Goal: Information Seeking & Learning: Learn about a topic

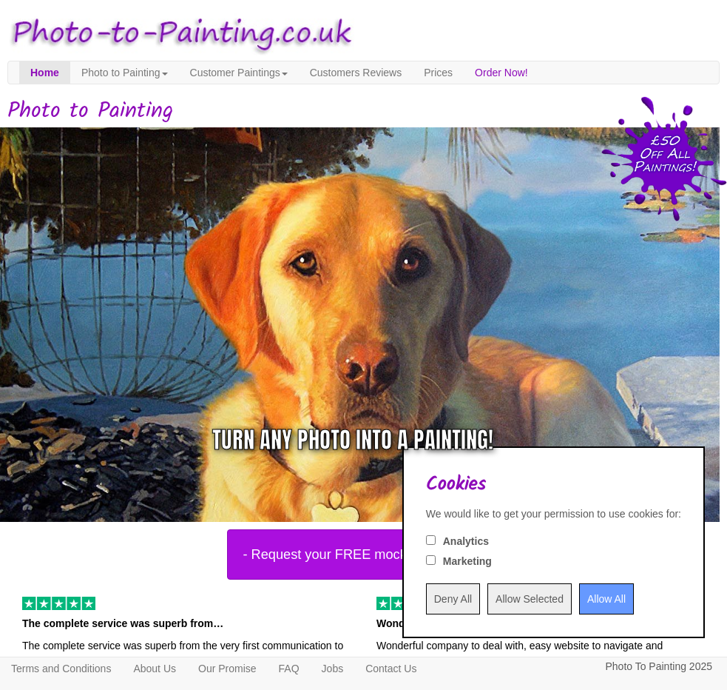
click at [580, 597] on input "Allow All" at bounding box center [606, 598] width 55 height 31
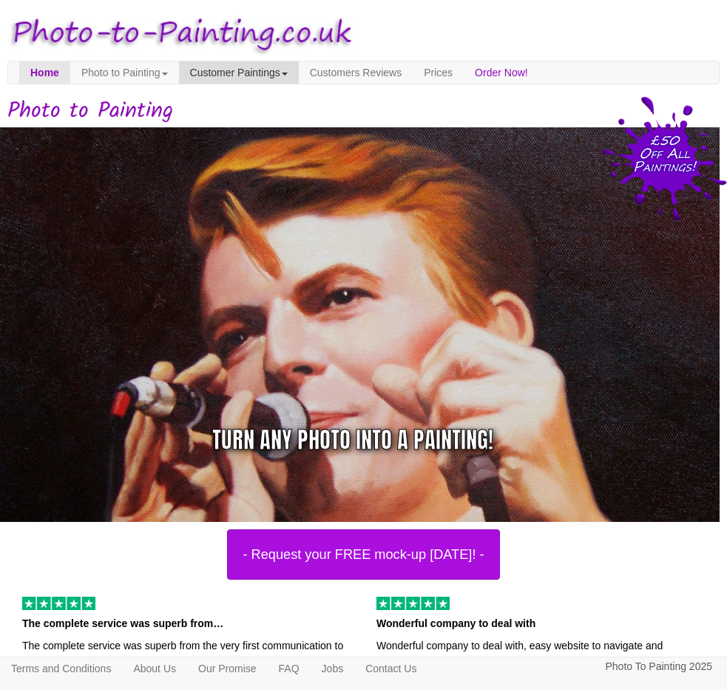
click at [299, 71] on link "Customer Paintings" at bounding box center [239, 72] width 120 height 22
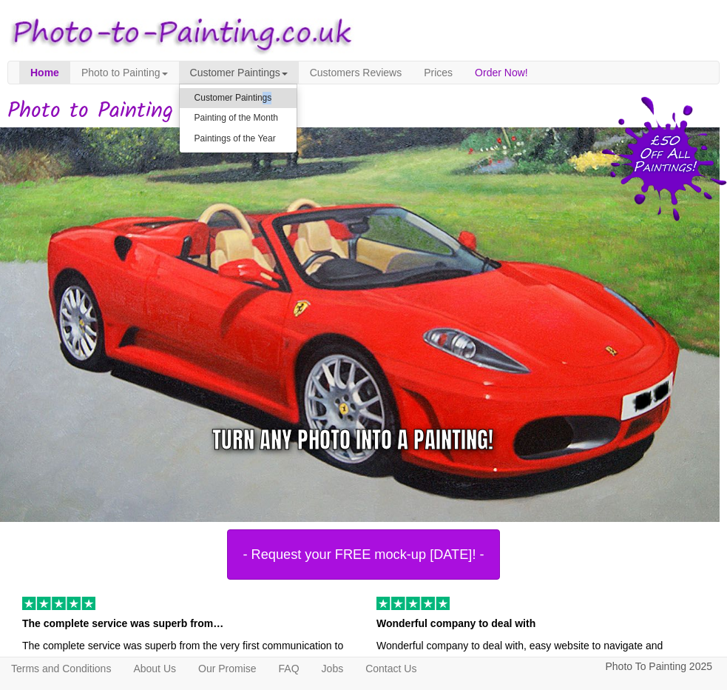
drag, startPoint x: 319, startPoint y: 87, endPoint x: 290, endPoint y: 99, distance: 31.2
click at [290, 99] on ul "Customer Paintings Painting of the Month Paintings of the Year" at bounding box center [238, 118] width 118 height 69
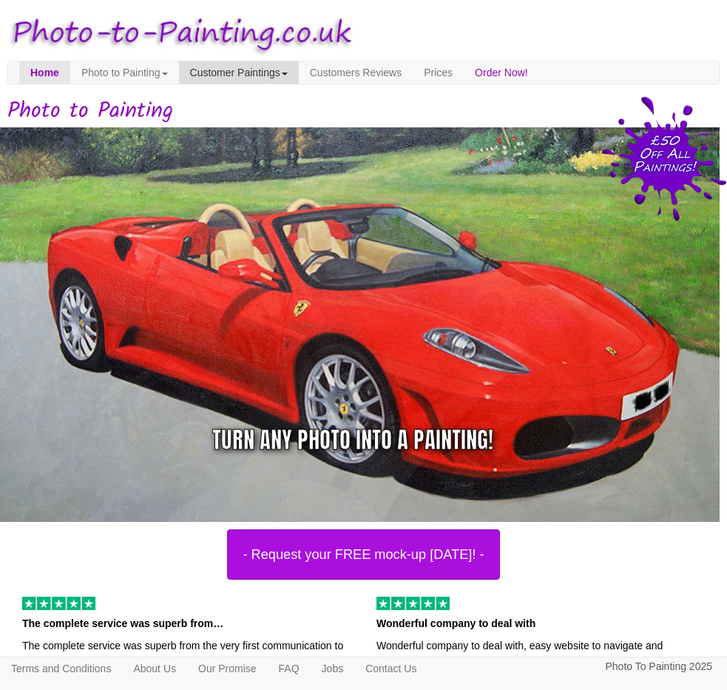
click at [281, 77] on link "Customer Paintings" at bounding box center [239, 72] width 120 height 22
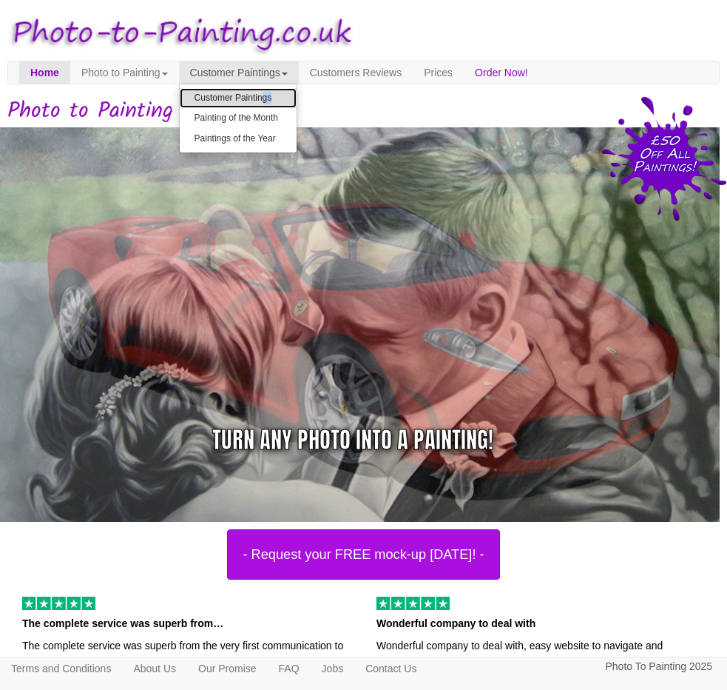
click at [271, 98] on link "Customer Paintings" at bounding box center [238, 98] width 117 height 20
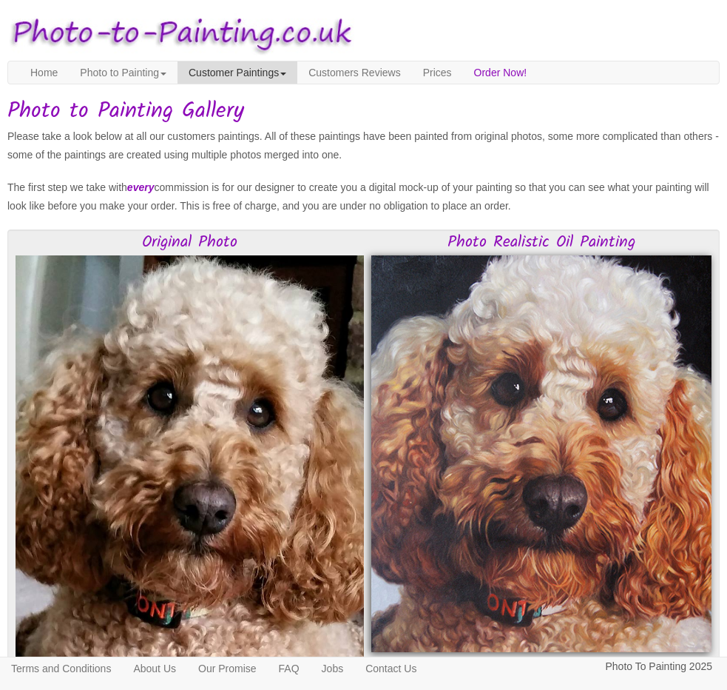
click at [243, 68] on link "Customer Paintings" at bounding box center [238, 72] width 120 height 22
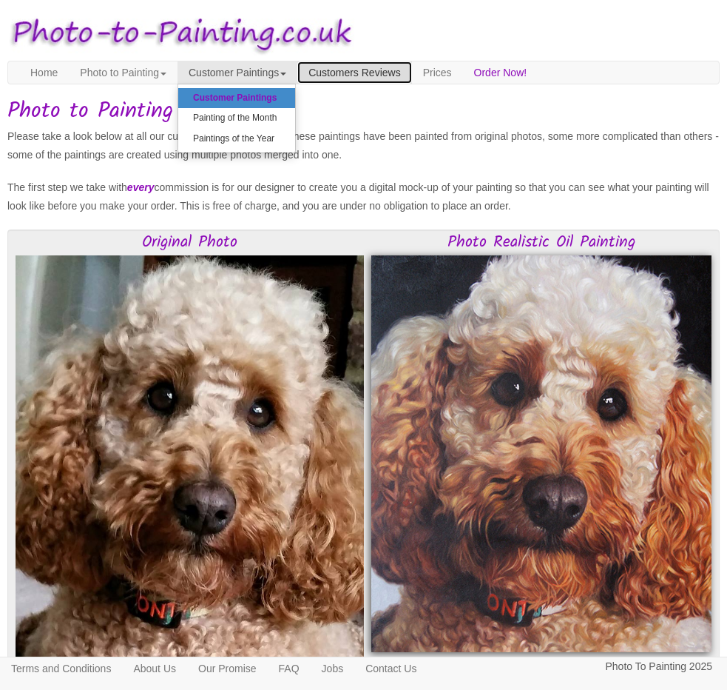
click at [389, 72] on link "Customers Reviews" at bounding box center [354, 72] width 114 height 22
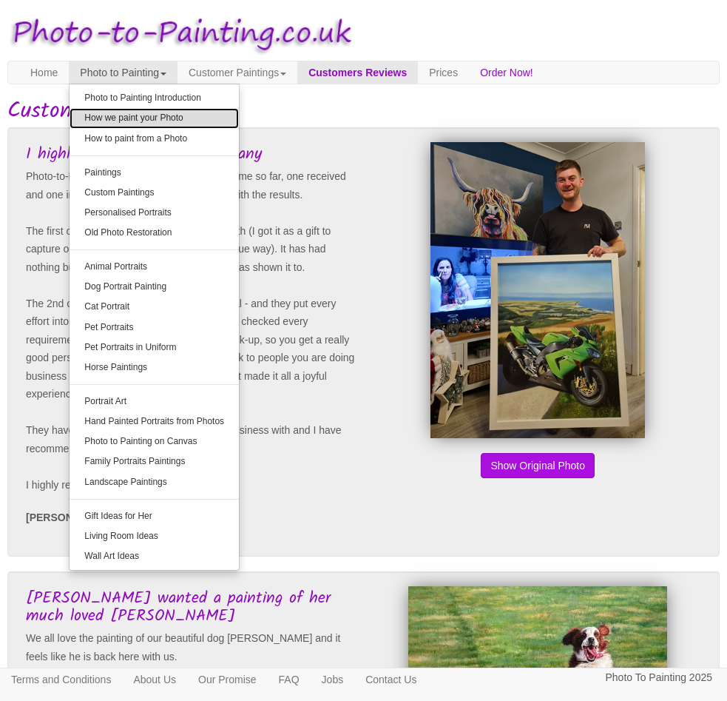
click at [175, 117] on link "How we paint your Photo" at bounding box center [154, 118] width 169 height 20
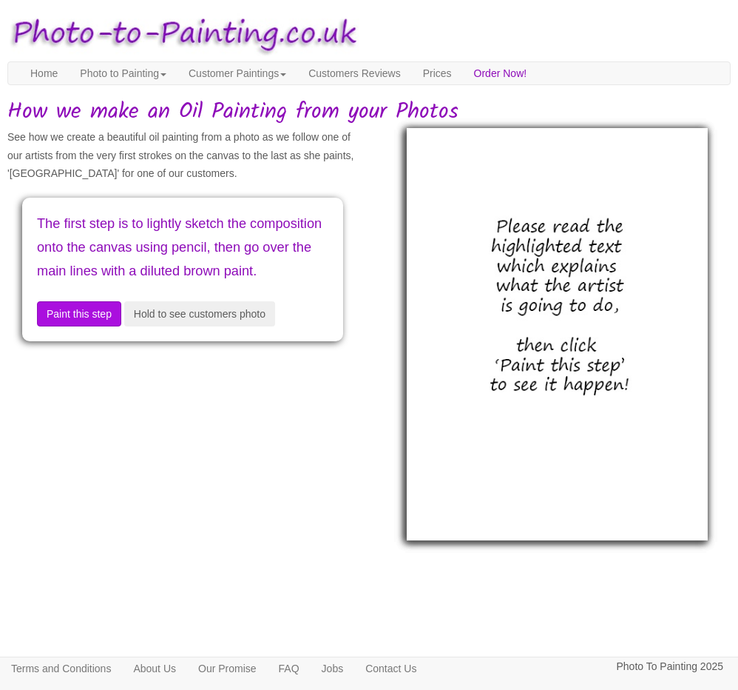
click at [556, 380] on img at bounding box center [557, 333] width 301 height 411
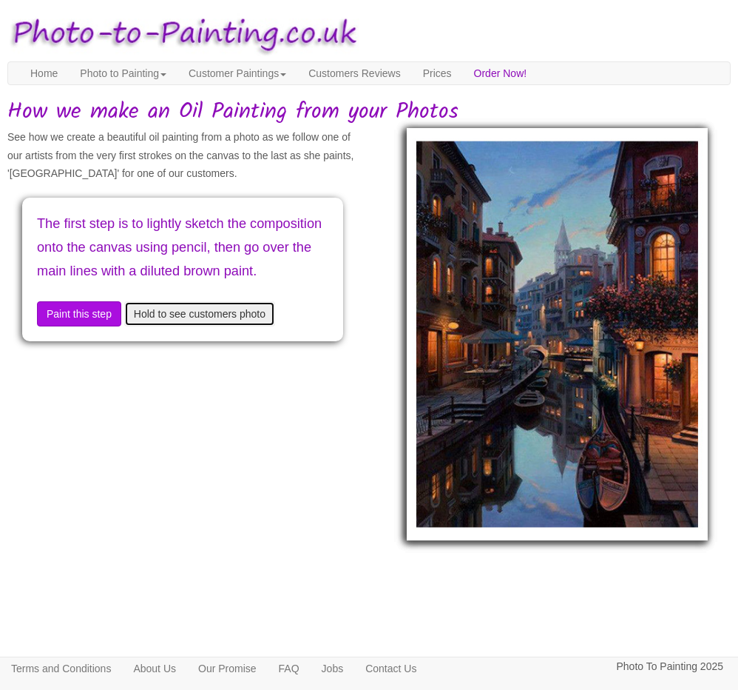
click at [183, 326] on button "Hold to see customers photo" at bounding box center [199, 313] width 151 height 25
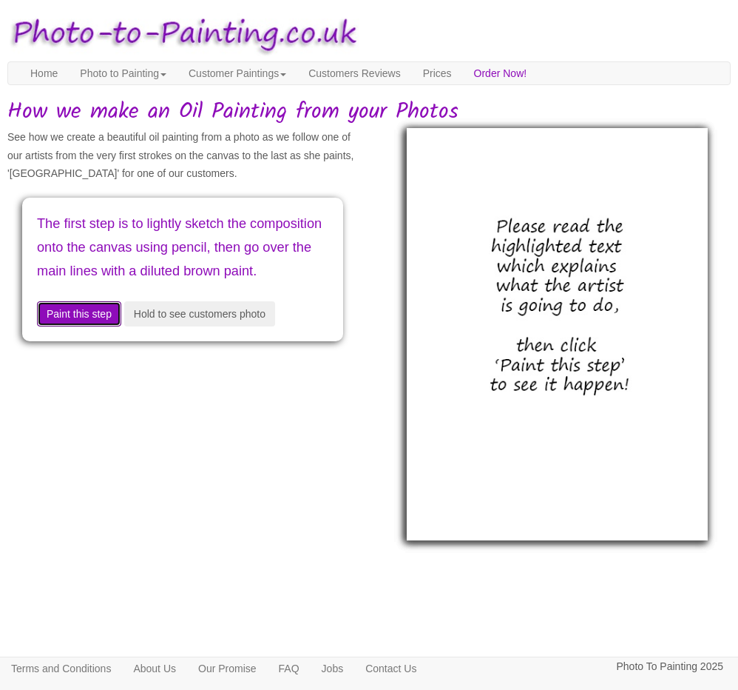
click at [98, 326] on button "Paint this step" at bounding box center [79, 313] width 84 height 25
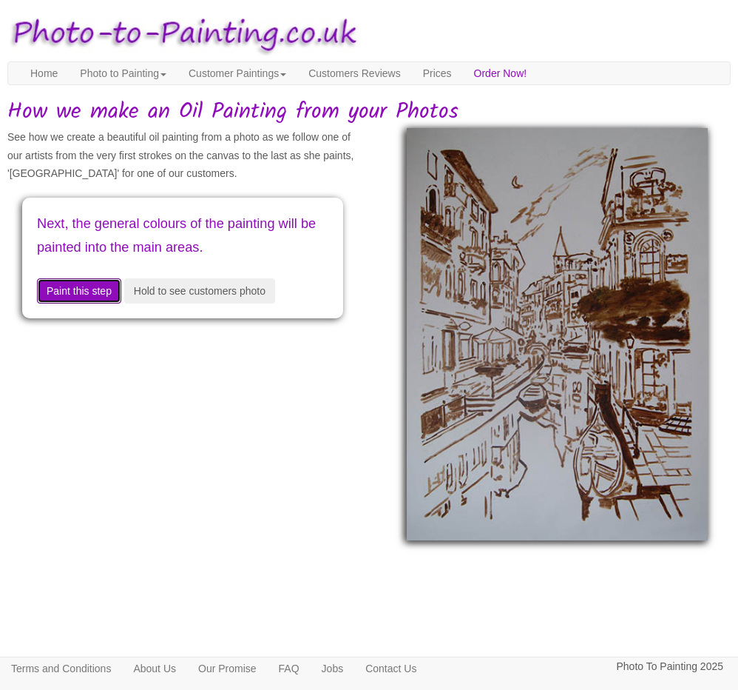
click at [95, 293] on button "Paint this step" at bounding box center [79, 290] width 84 height 25
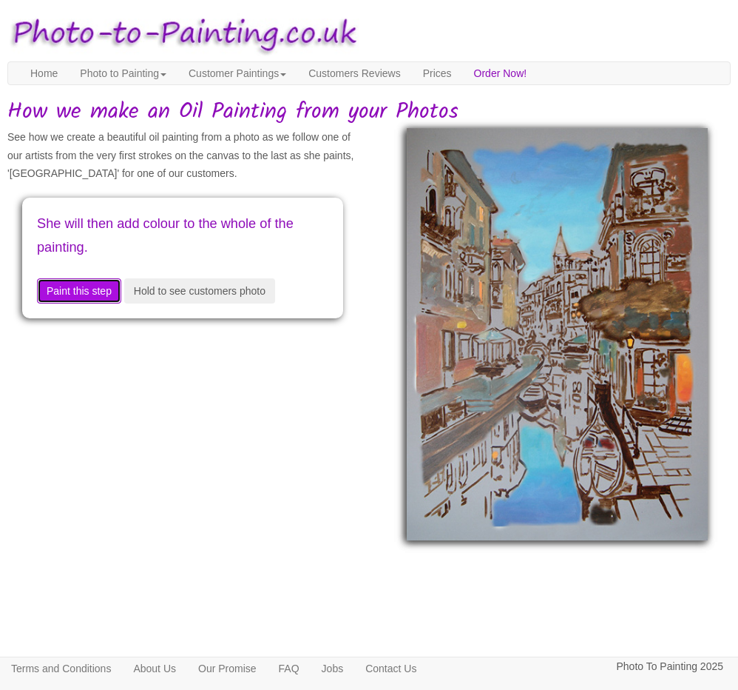
click at [95, 293] on button "Paint this step" at bounding box center [79, 290] width 84 height 25
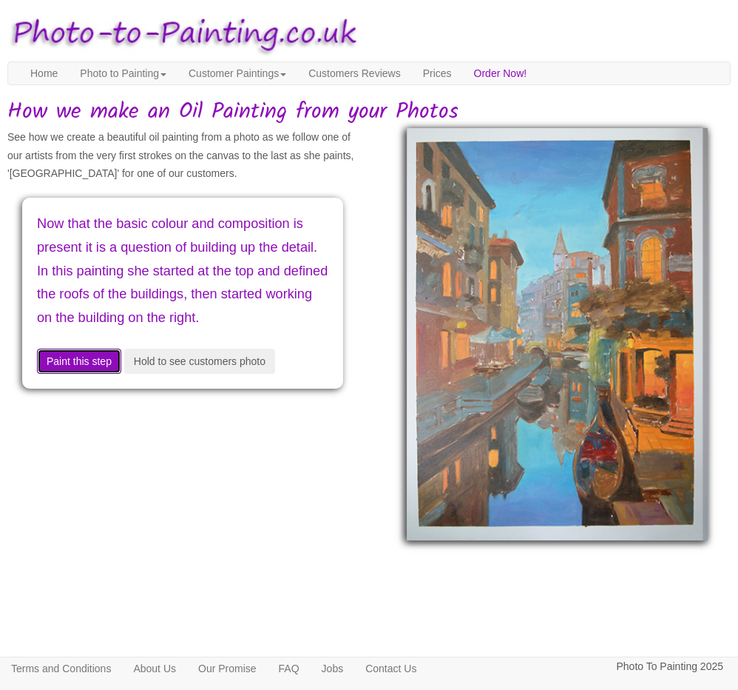
click at [112, 374] on button "Paint this step" at bounding box center [79, 361] width 84 height 25
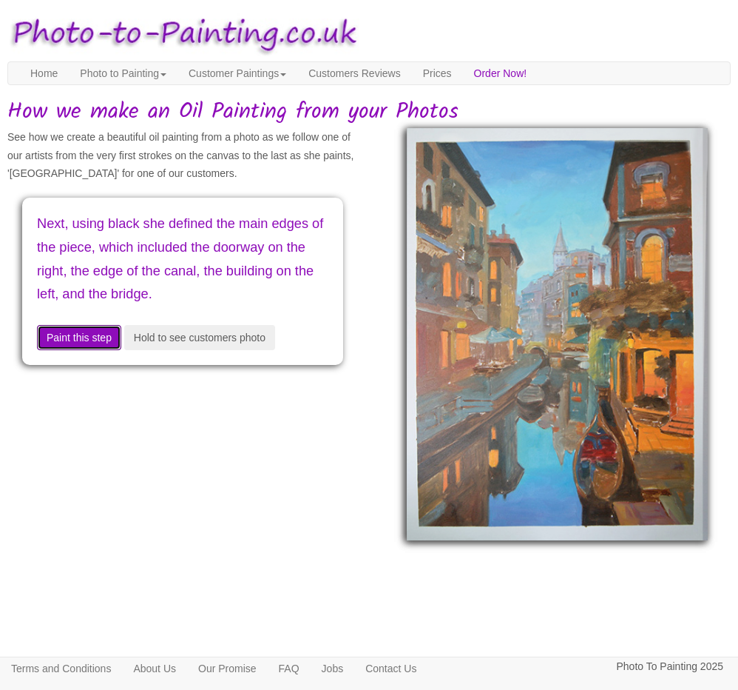
click at [100, 350] on button "Paint this step" at bounding box center [79, 337] width 84 height 25
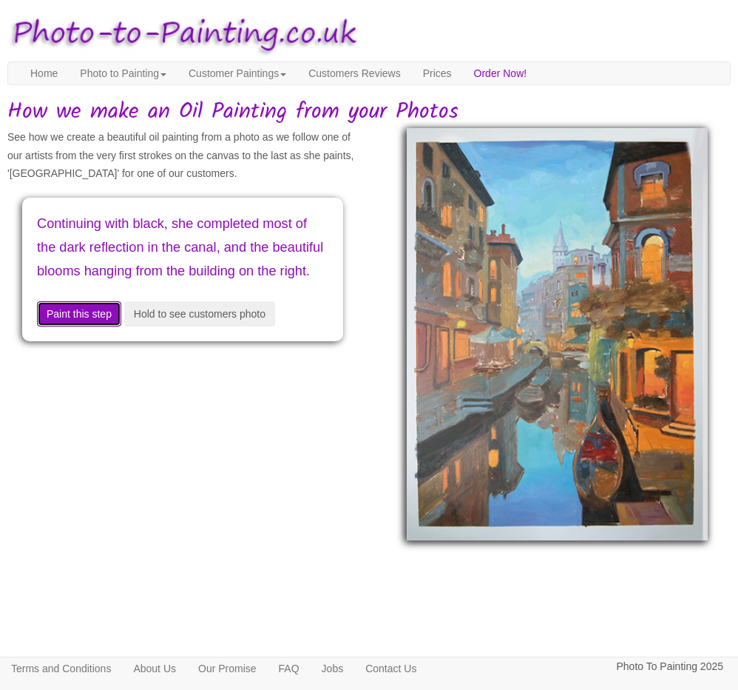
click at [103, 326] on button "Paint this step" at bounding box center [79, 313] width 84 height 25
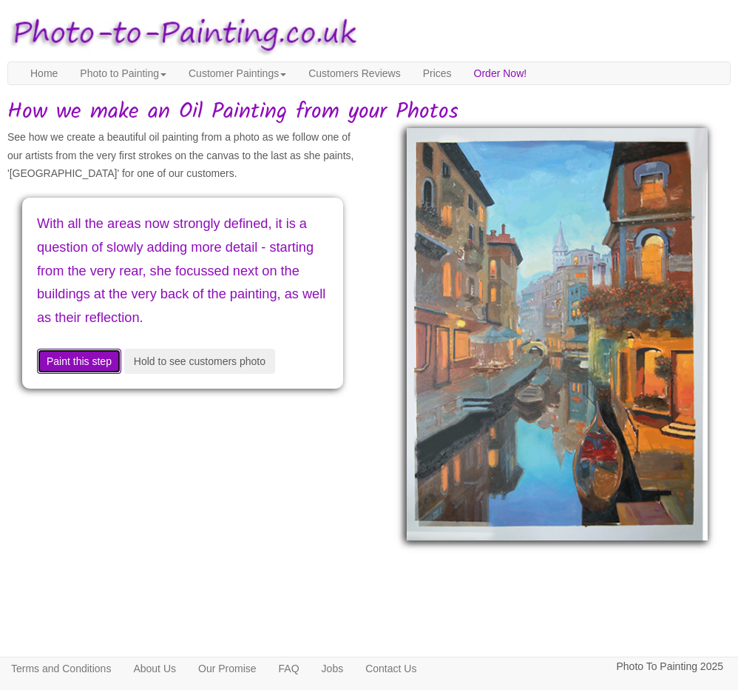
click at [92, 357] on button "Paint this step" at bounding box center [79, 361] width 84 height 25
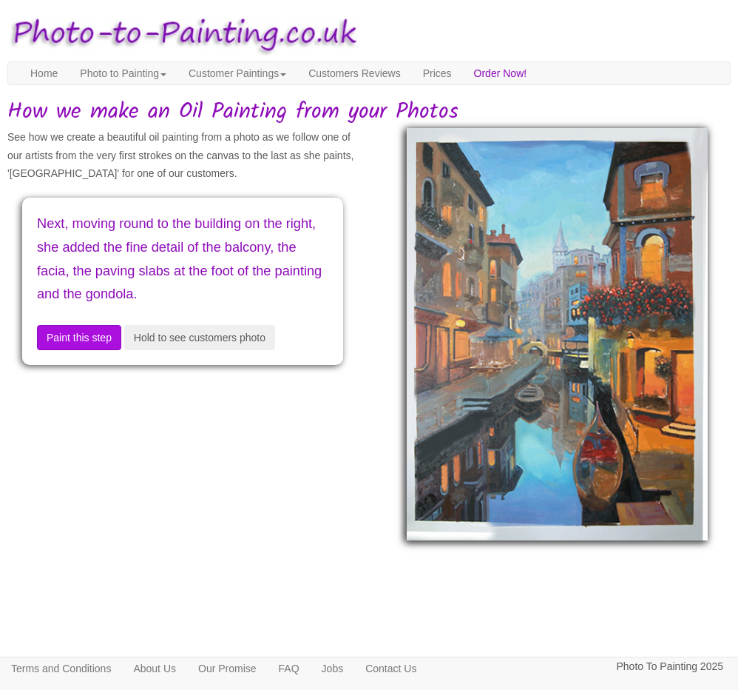
click at [92, 357] on div "Next, moving round to the building on the right, she added the fine detail of t…" at bounding box center [182, 281] width 321 height 167
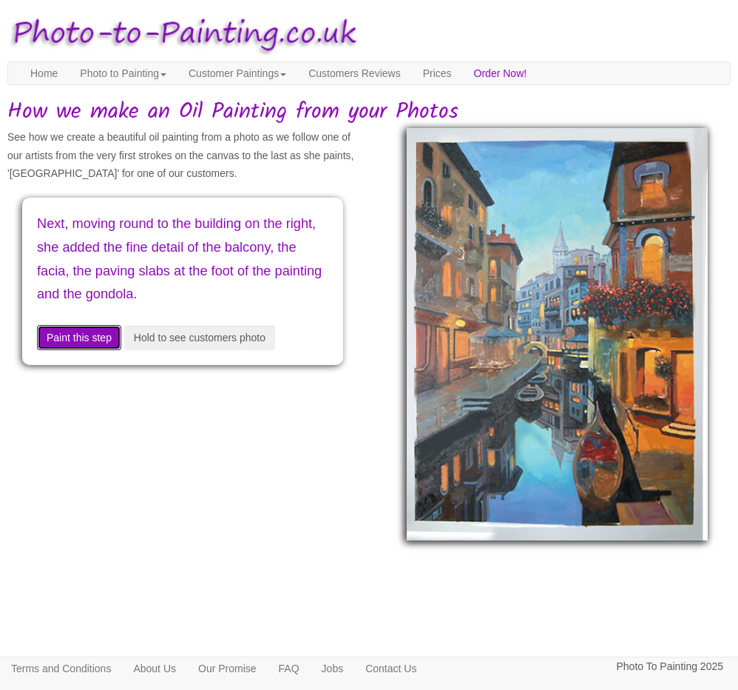
click at [99, 340] on button "Paint this step" at bounding box center [79, 337] width 84 height 25
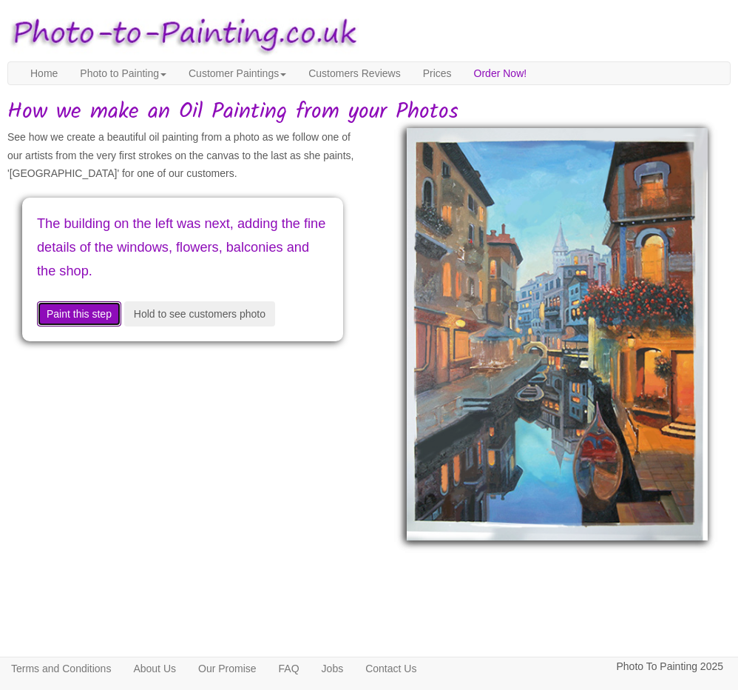
click at [103, 320] on button "Paint this step" at bounding box center [79, 313] width 84 height 25
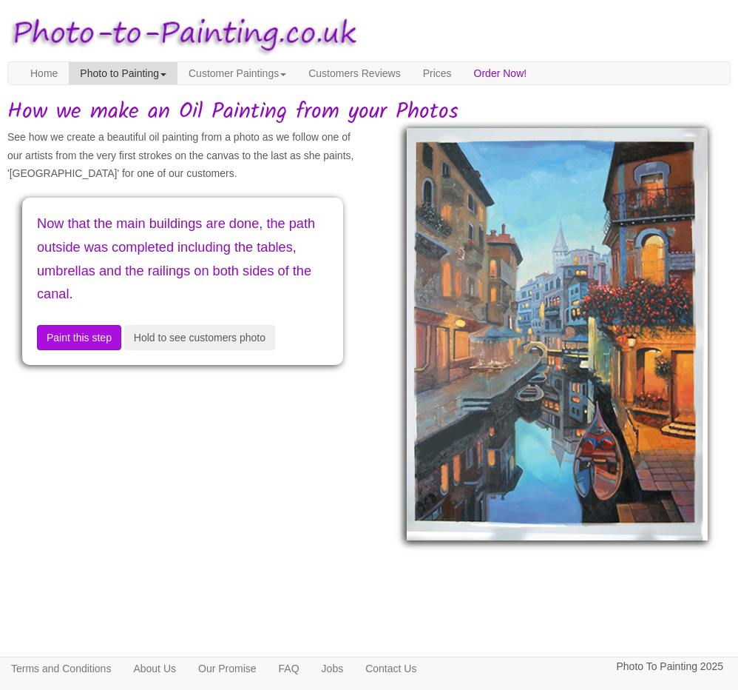
click at [145, 75] on link "Photo to Painting" at bounding box center [123, 73] width 109 height 22
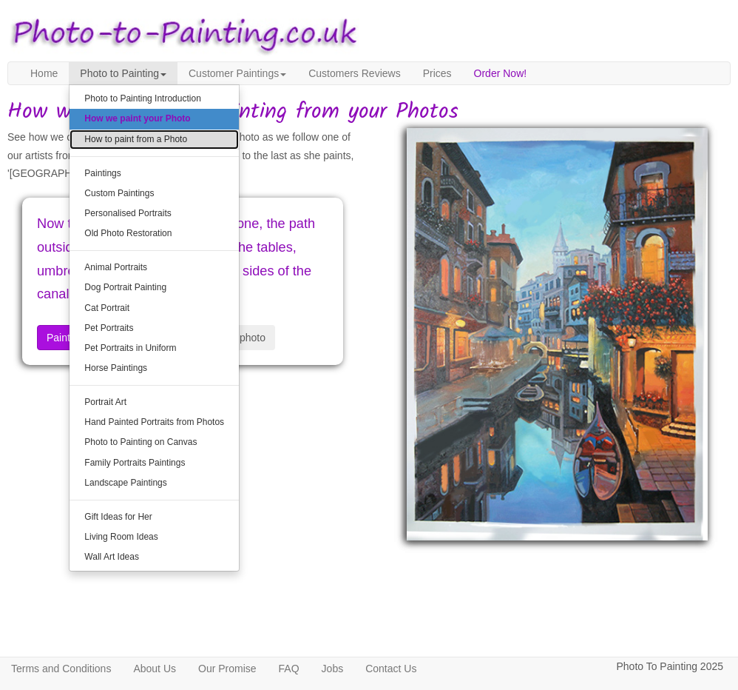
click at [133, 138] on link "How to paint from a Photo" at bounding box center [154, 139] width 169 height 20
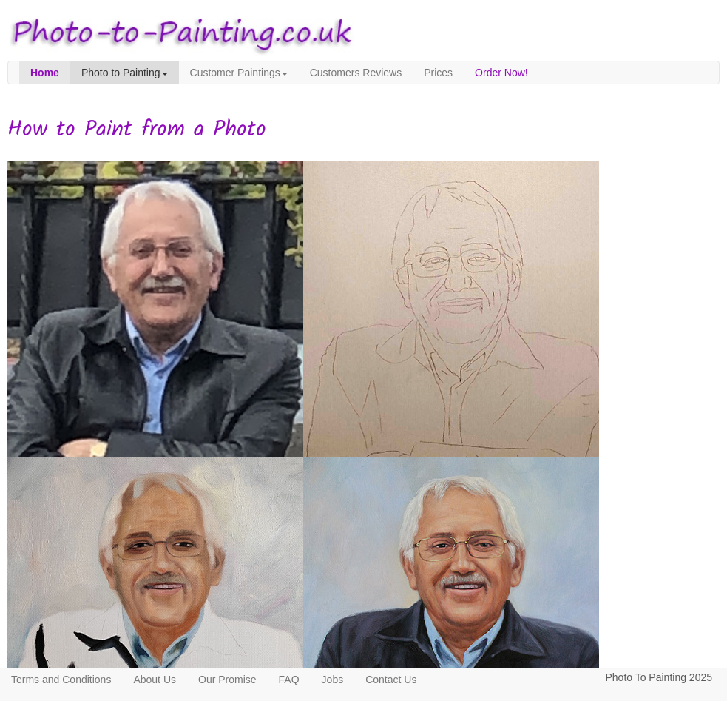
click at [110, 66] on link "Photo to Painting" at bounding box center [124, 72] width 109 height 22
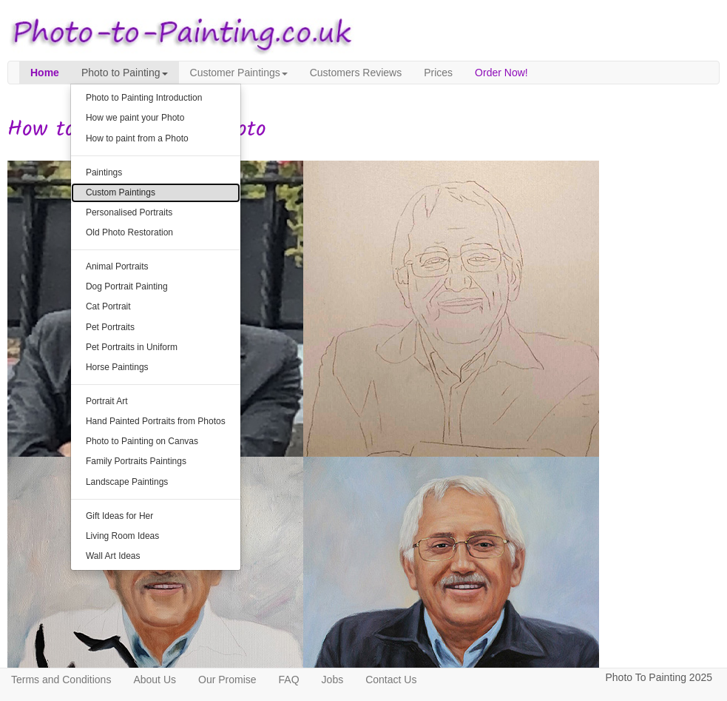
click at [144, 184] on link "Custom Paintings" at bounding box center [155, 193] width 169 height 20
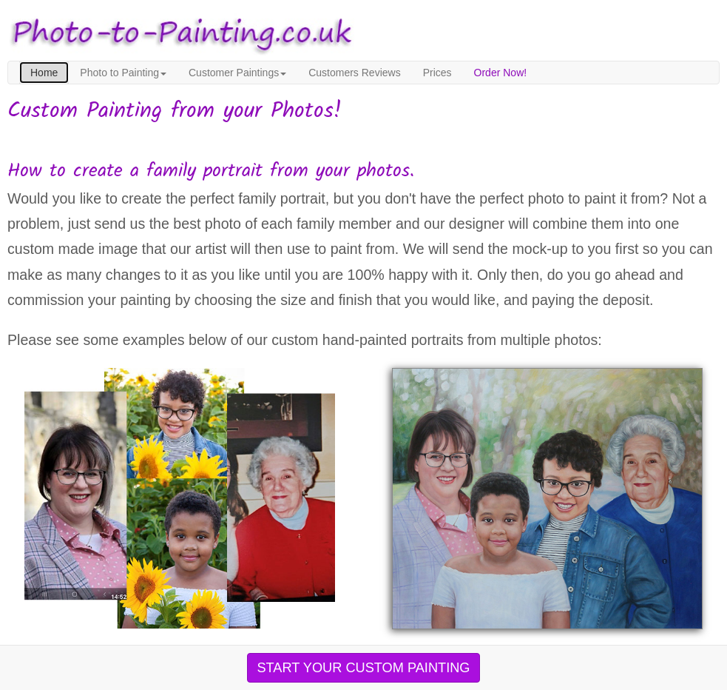
click at [44, 67] on link "Home" at bounding box center [44, 72] width 50 height 22
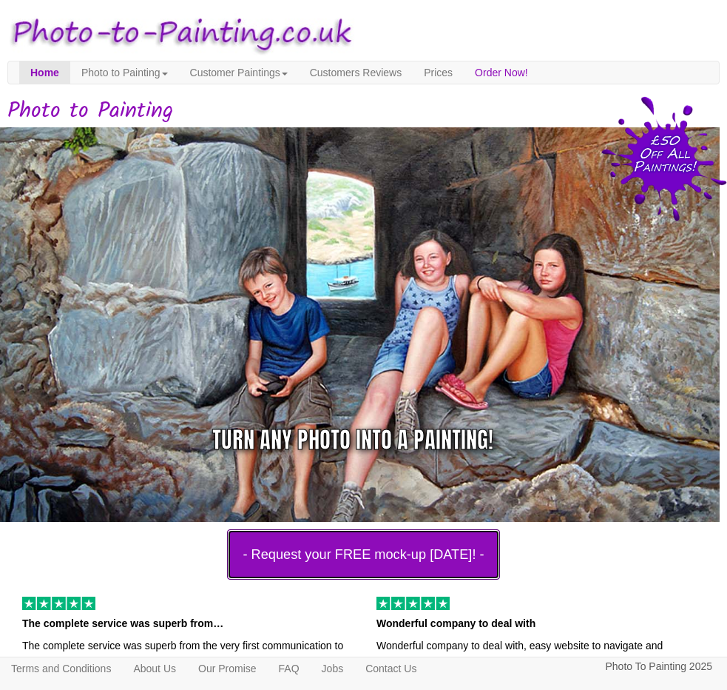
click at [332, 562] on button "- Request your FREE mock-up today! -" at bounding box center [363, 554] width 272 height 50
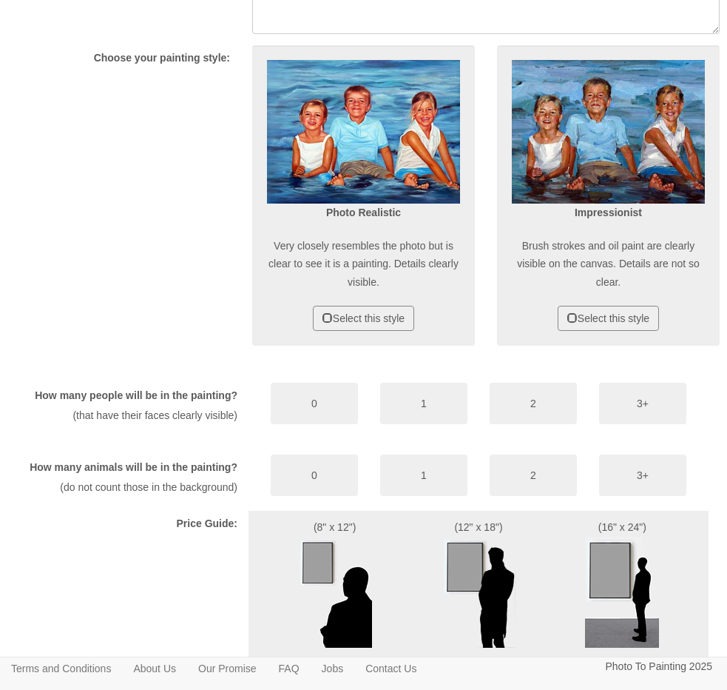
scroll to position [592, 0]
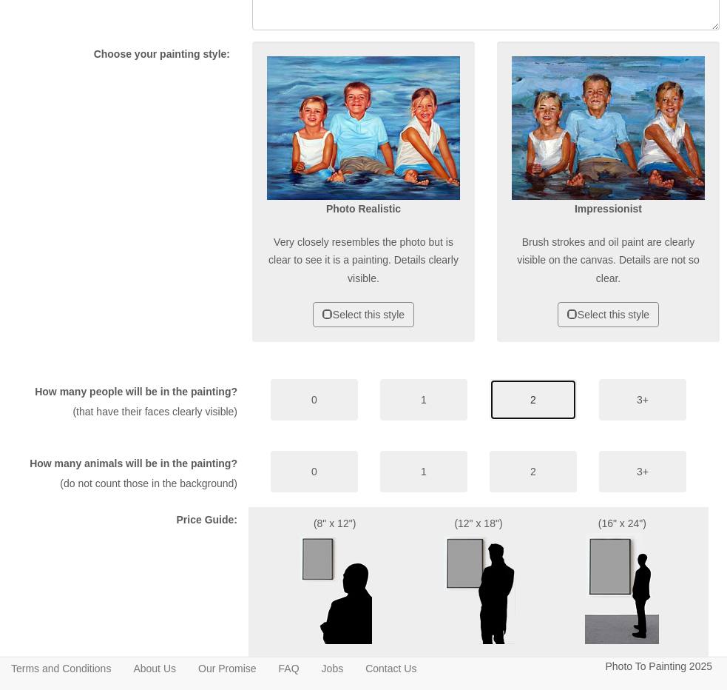
click at [534, 420] on button "2" at bounding box center [533, 399] width 87 height 41
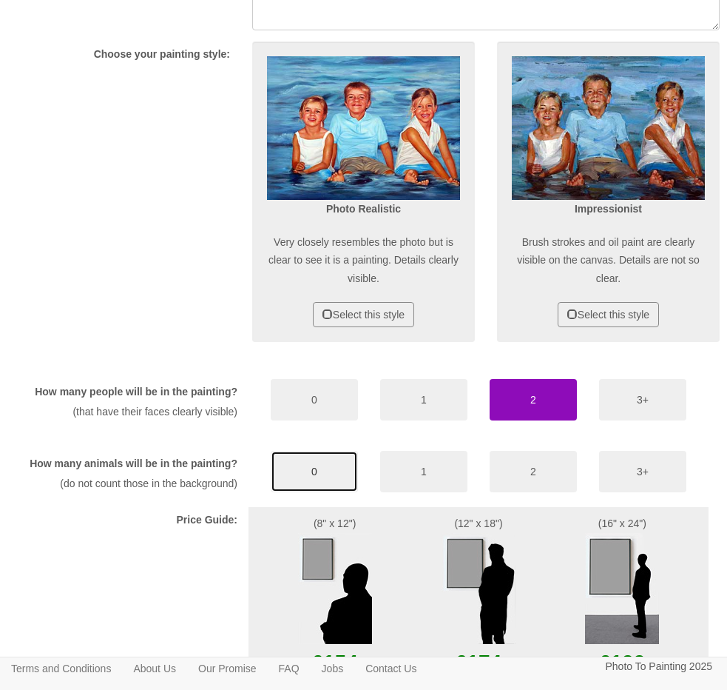
click at [337, 492] on button "0" at bounding box center [314, 471] width 87 height 41
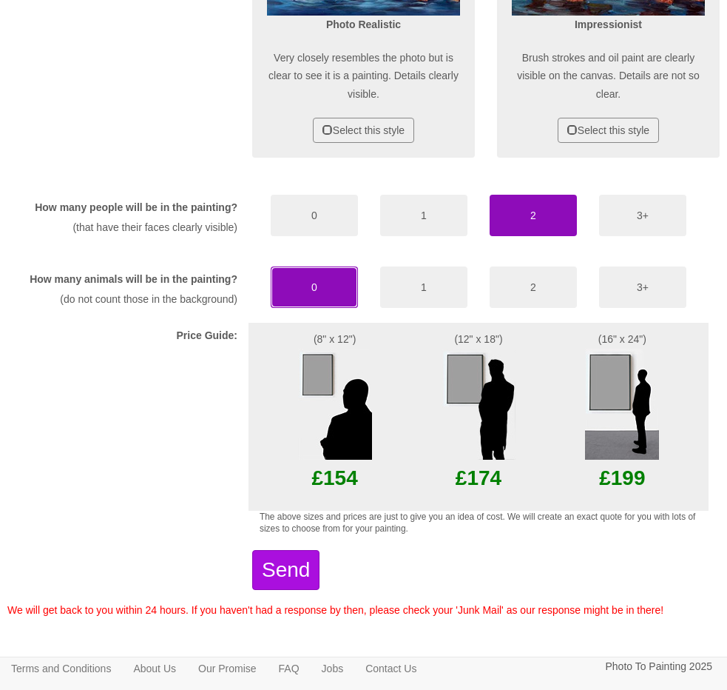
scroll to position [814, 0]
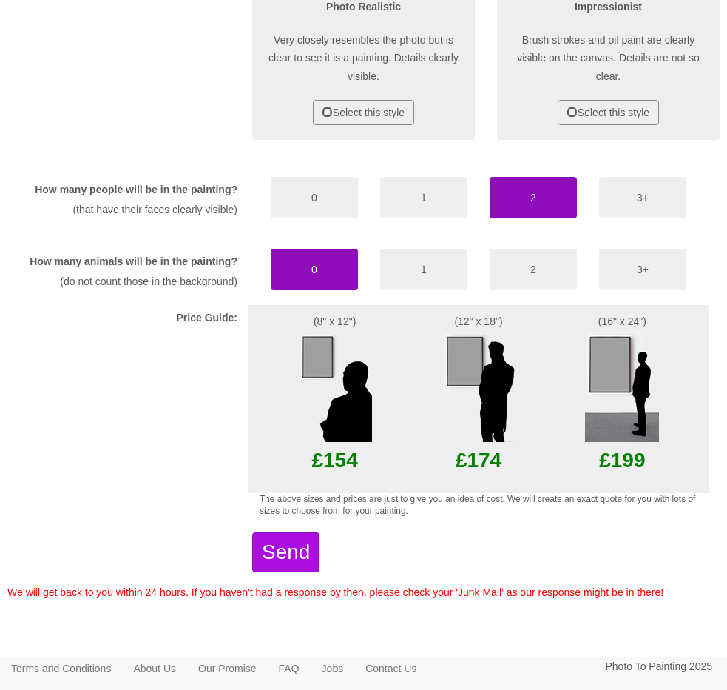
click at [337, 386] on img at bounding box center [335, 386] width 74 height 111
click at [324, 359] on img at bounding box center [335, 386] width 74 height 111
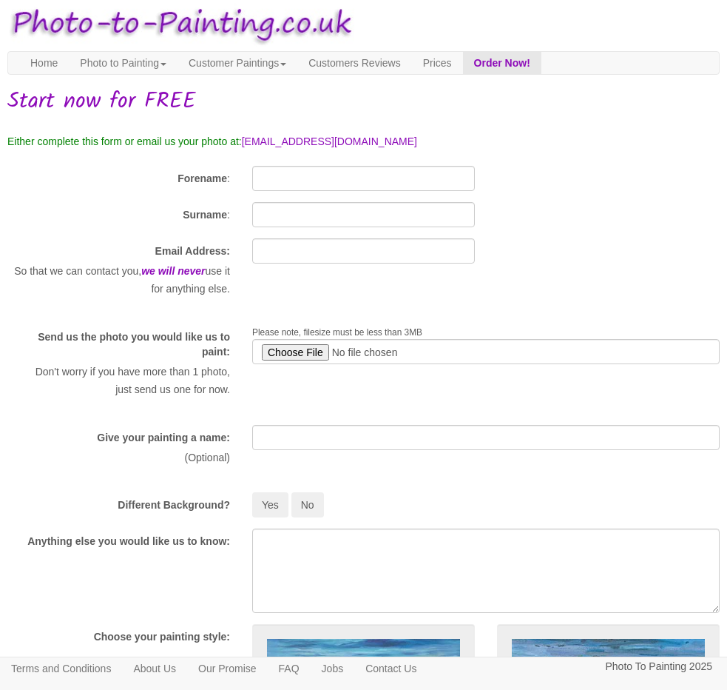
scroll to position [0, 0]
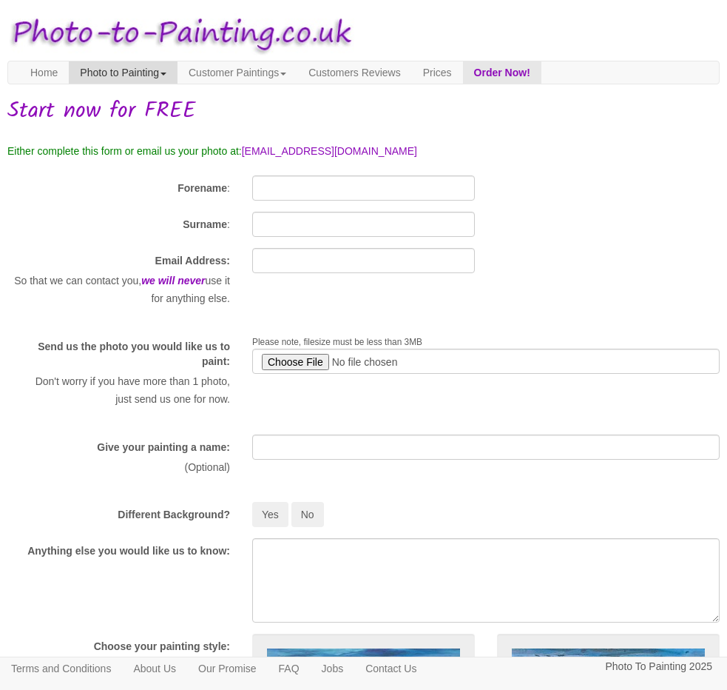
click at [168, 73] on link "Photo to Painting" at bounding box center [123, 72] width 109 height 22
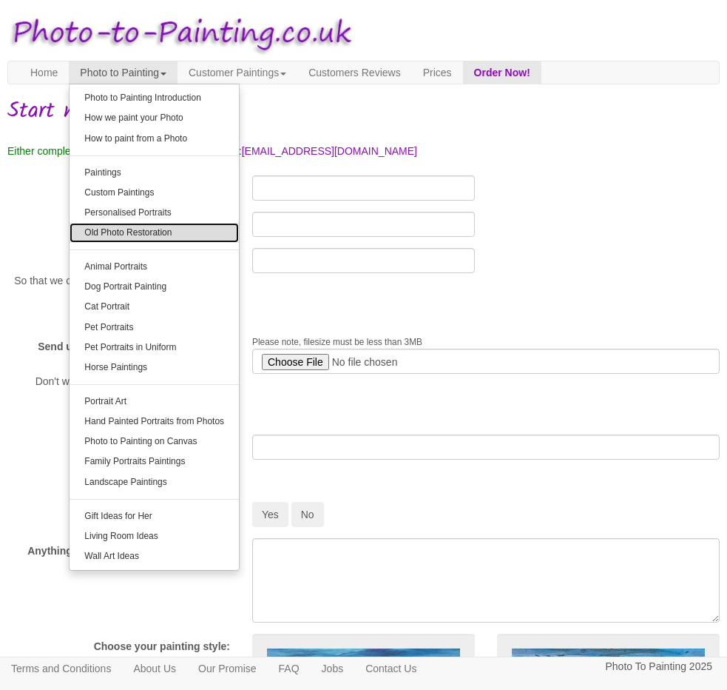
click at [142, 229] on link "Old Photo Restoration" at bounding box center [154, 233] width 169 height 20
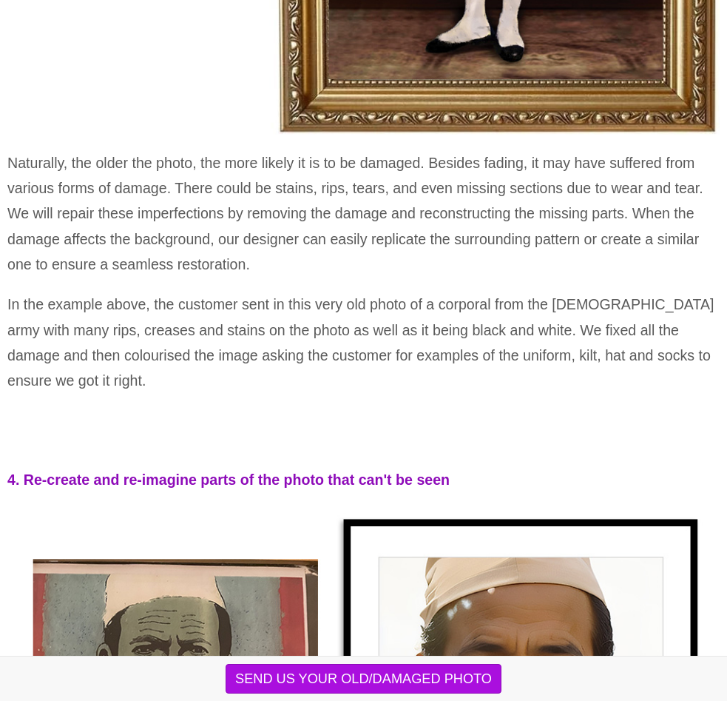
scroll to position [3034, 0]
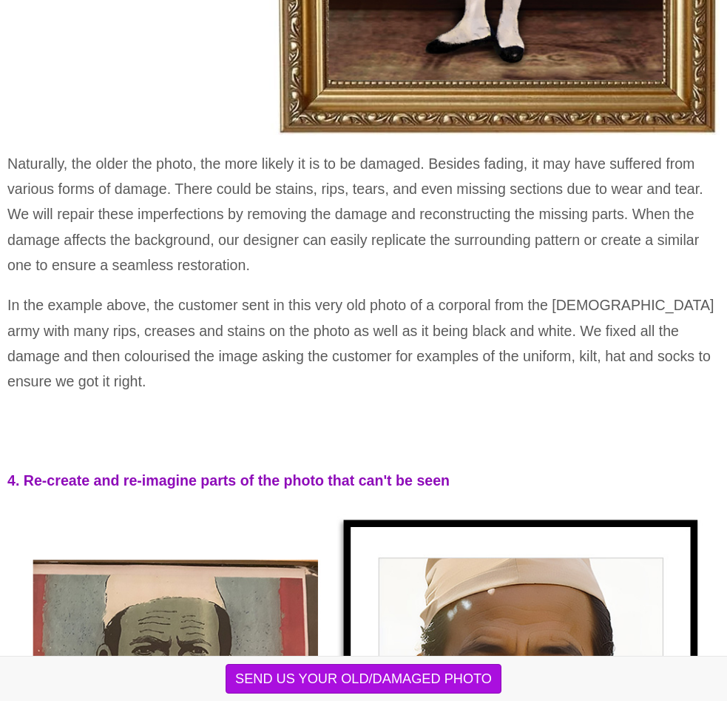
click at [127, 390] on p "In the example above, the customer sent in this very old photo of a corporal fr…" at bounding box center [363, 342] width 713 height 101
